Goal: Task Accomplishment & Management: Manage account settings

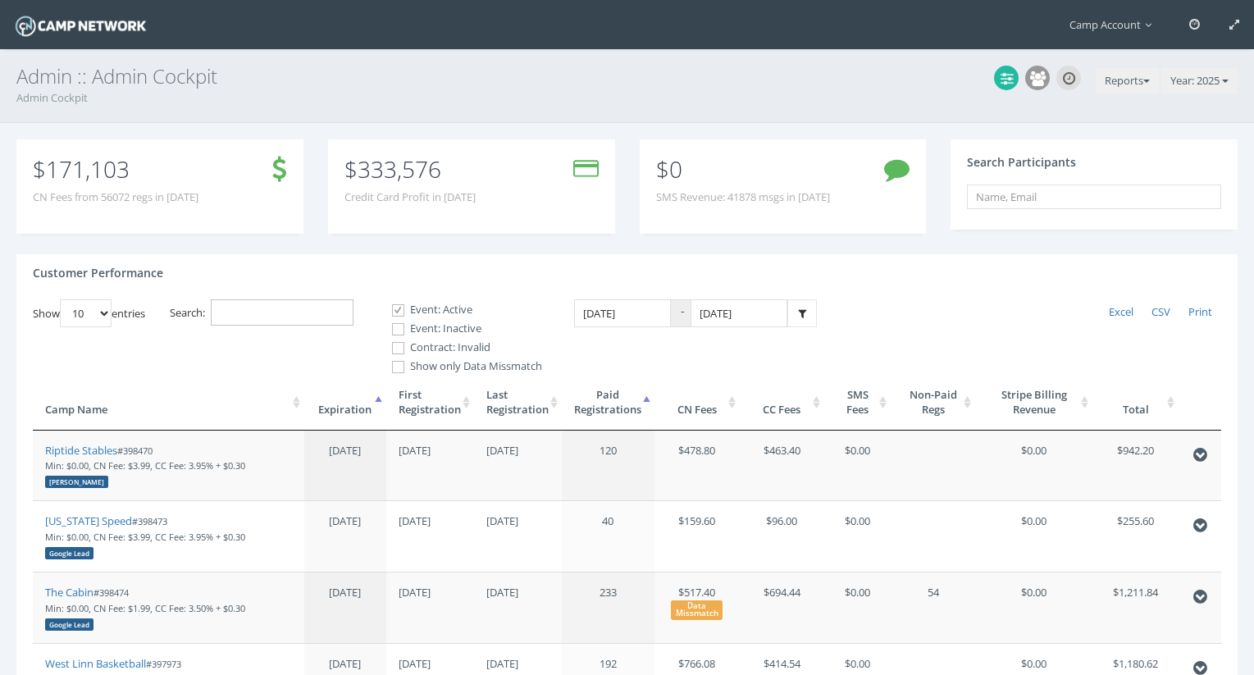
click at [312, 308] on input "Search:" at bounding box center [282, 312] width 143 height 27
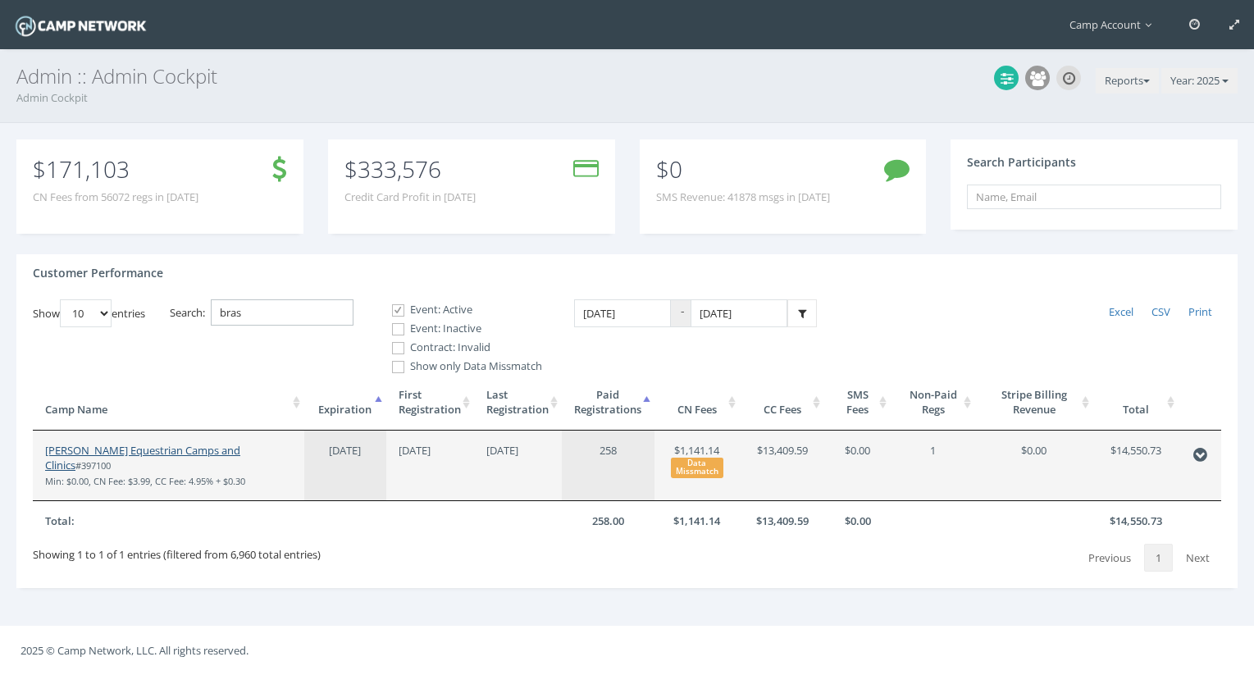
type input "bras"
drag, startPoint x: 212, startPoint y: 454, endPoint x: 171, endPoint y: 3, distance: 452.9
click at [0, 0] on main "Camp Account My Profile My Events My Team" at bounding box center [627, 337] width 1254 height 675
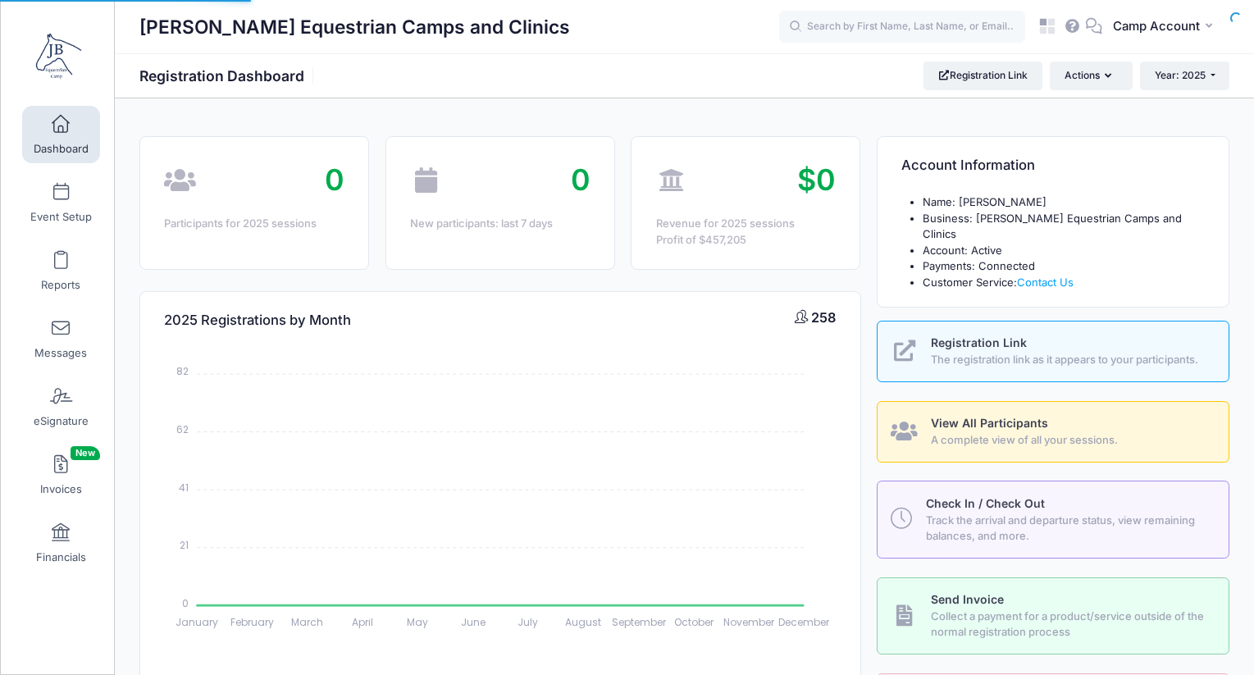
select select
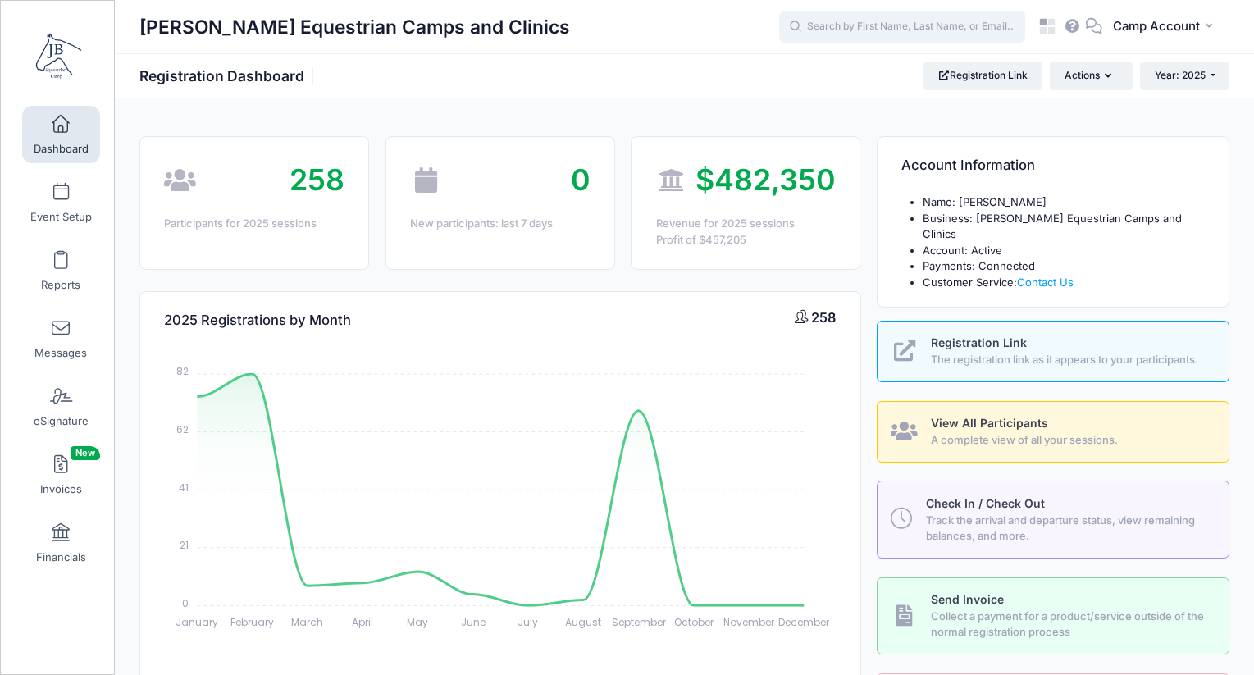
click at [946, 27] on input "text" at bounding box center [902, 27] width 246 height 33
paste input "cariginsburg@hotmail.com"
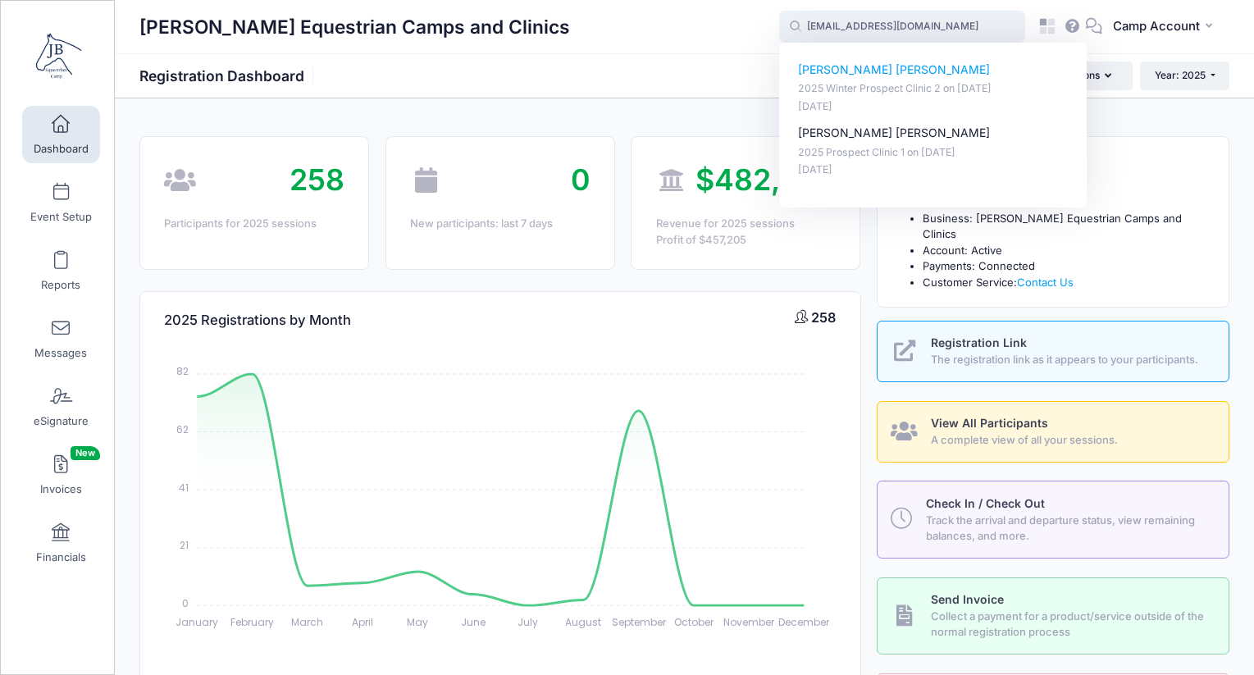
click at [871, 79] on div "Presley Renger 2025 Winter Prospect Clinic 2 on Dec-13, 2025 Sep-01, 2025" at bounding box center [933, 88] width 271 height 52
type input "Presley Renger (2025 Winter Prospect Clinic 2, Dec-13, 2025)"
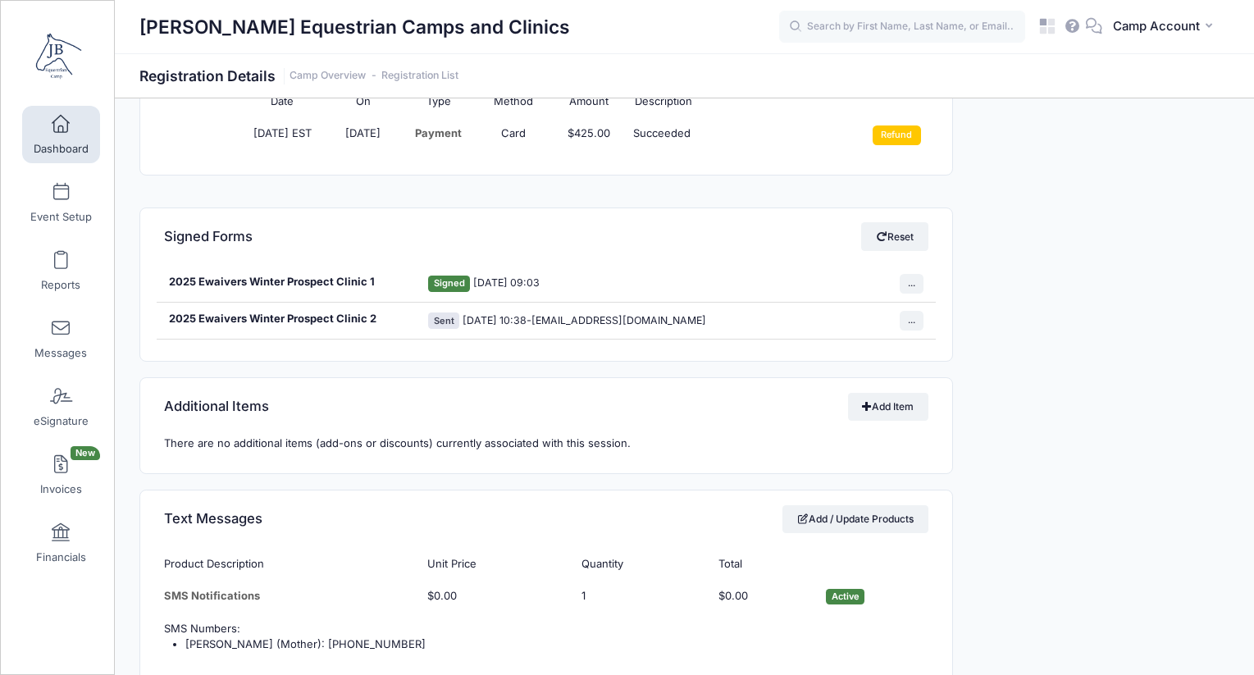
scroll to position [2180, 0]
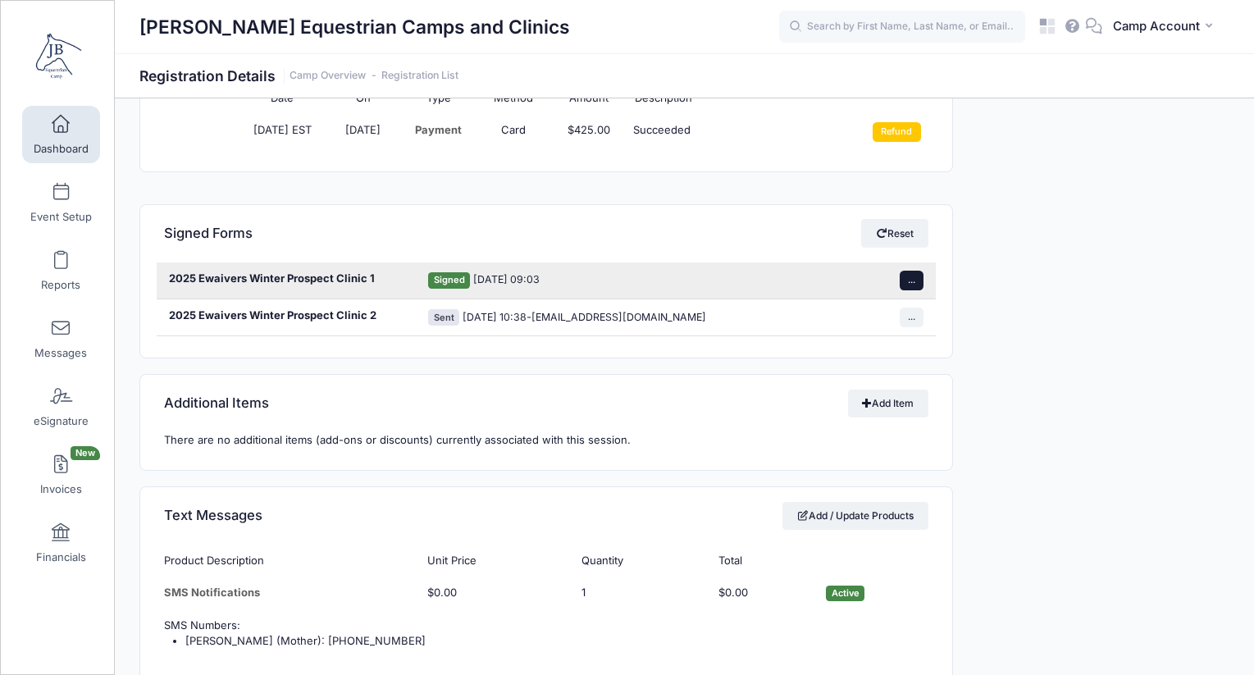
click at [909, 284] on button "..." at bounding box center [912, 281] width 25 height 20
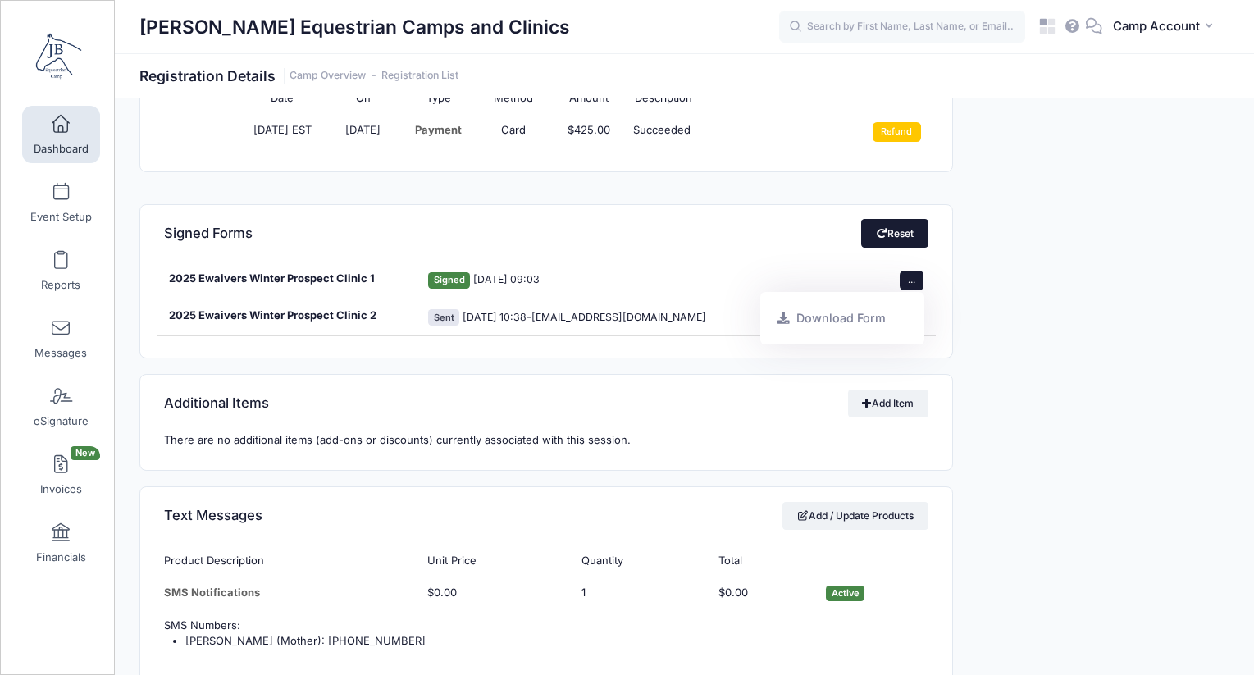
click at [883, 241] on link "Reset" at bounding box center [894, 233] width 67 height 28
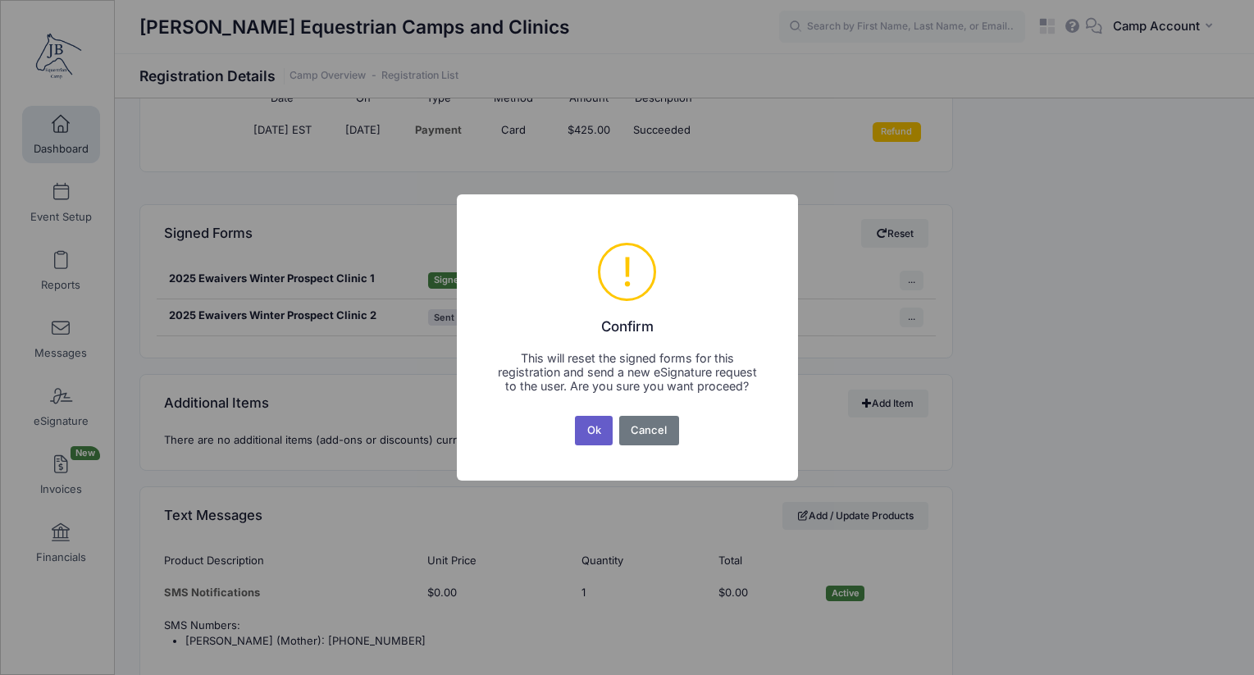
click at [590, 435] on button "Ok" at bounding box center [594, 431] width 38 height 30
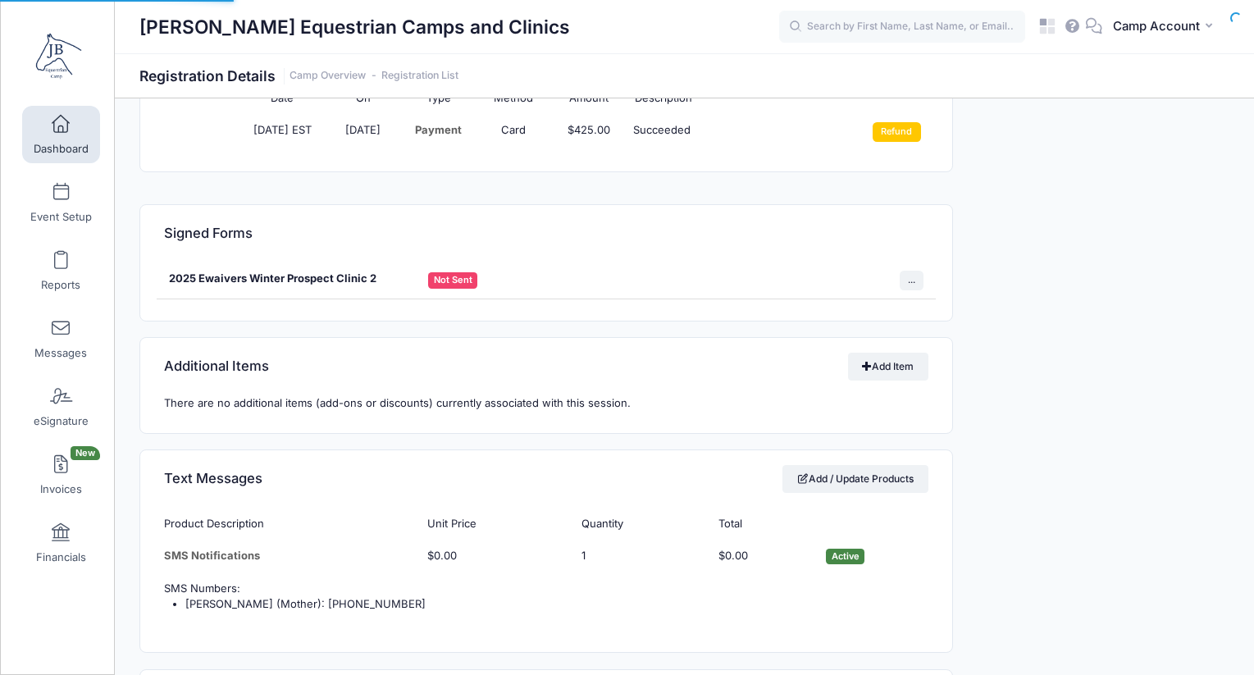
scroll to position [2180, 0]
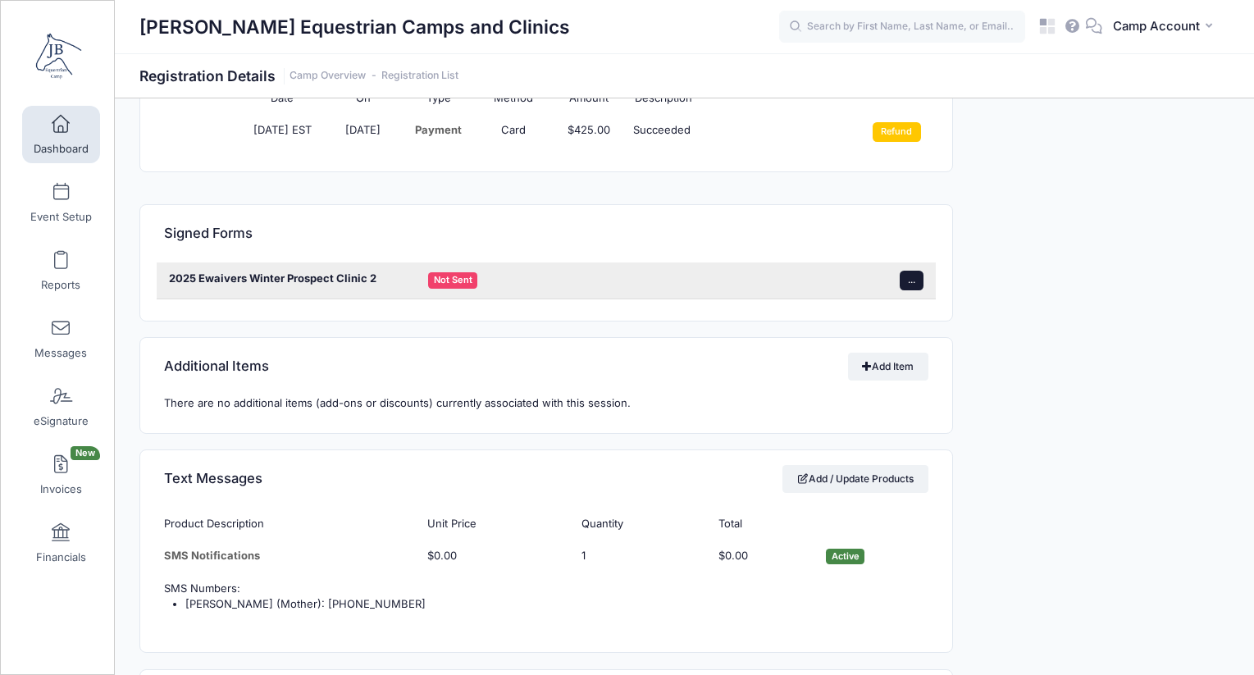
click at [913, 288] on button "..." at bounding box center [912, 281] width 25 height 20
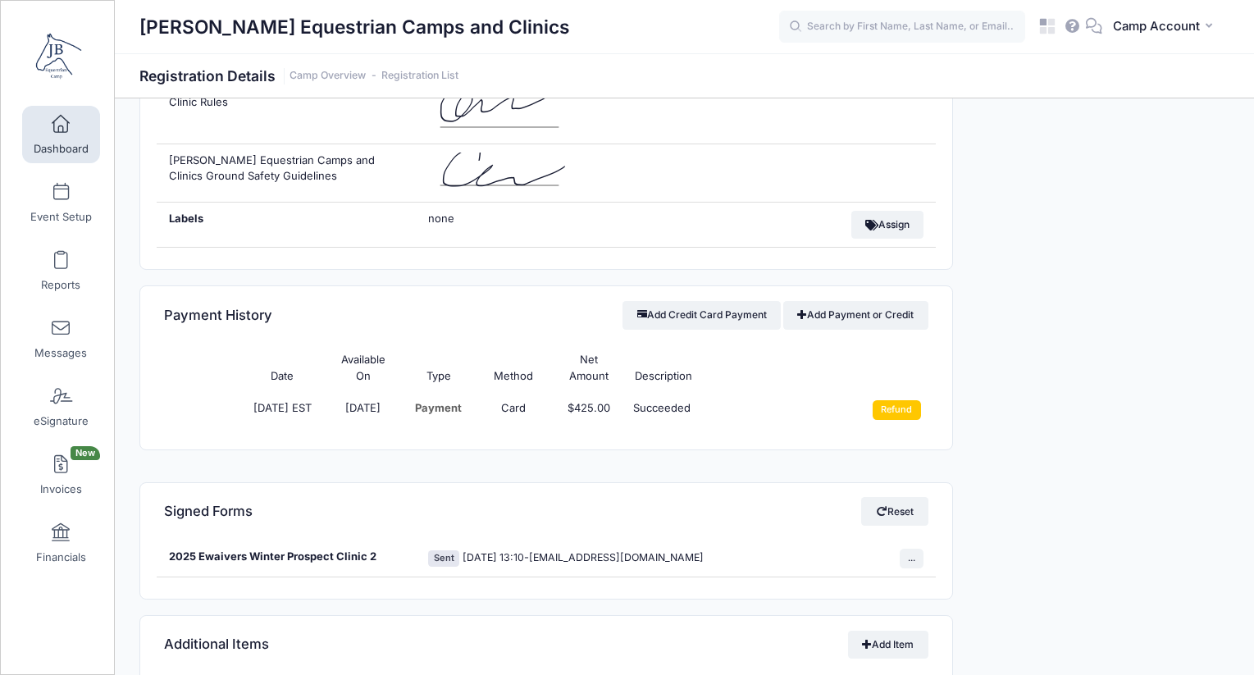
scroll to position [1939, 0]
